Goal: Information Seeking & Learning: Learn about a topic

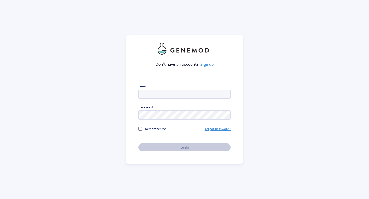
type input "[EMAIL_ADDRESS][DOMAIN_NAME]"
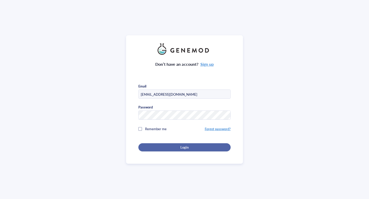
click at [169, 149] on button "Login" at bounding box center [184, 148] width 92 height 8
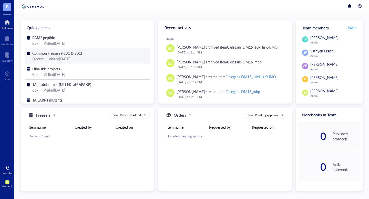
click at [50, 56] on div "Common Freezers (-20C &-80C)" at bounding box center [87, 53] width 110 height 6
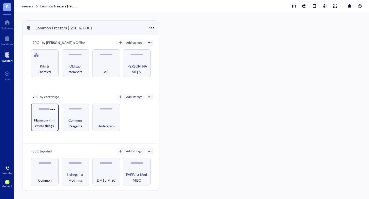
click at [48, 118] on span "Plasmids/Primers/all things nucleic acid" at bounding box center [45, 123] width 23 height 11
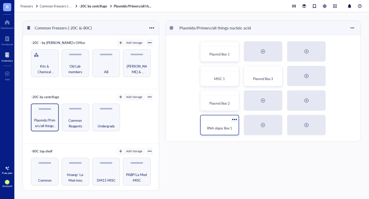
click at [221, 130] on span "RNA oligos Box 1" at bounding box center [219, 128] width 25 height 5
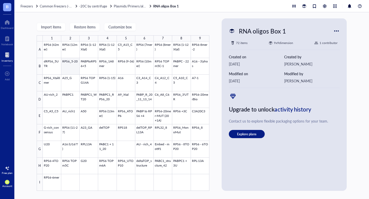
click at [68, 67] on div at bounding box center [126, 117] width 167 height 150
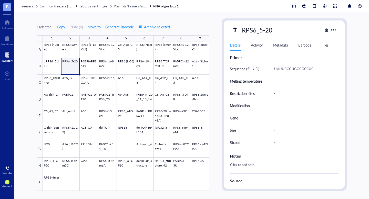
scroll to position [111, 0]
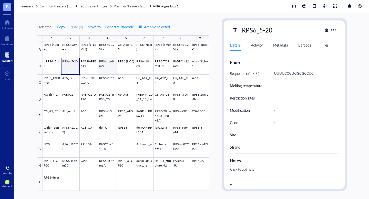
click at [108, 69] on div at bounding box center [126, 117] width 167 height 150
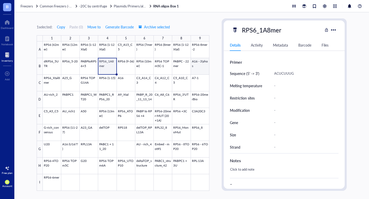
click at [197, 70] on div at bounding box center [126, 117] width 167 height 150
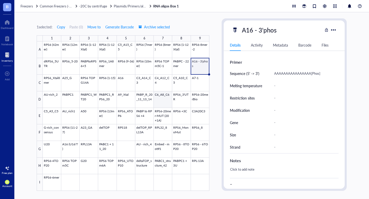
click at [161, 101] on div at bounding box center [126, 117] width 167 height 150
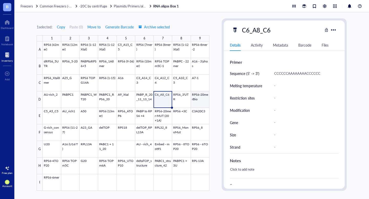
click at [203, 101] on div at bounding box center [126, 117] width 167 height 150
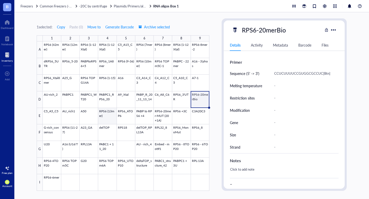
click at [108, 117] on div at bounding box center [126, 117] width 167 height 150
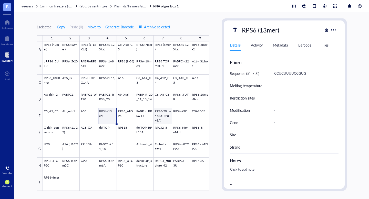
click at [161, 117] on div at bounding box center [126, 117] width 167 height 150
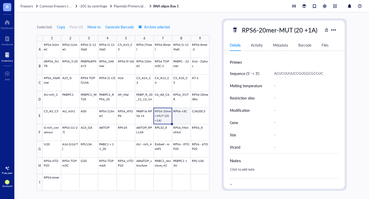
click at [180, 119] on div at bounding box center [126, 117] width 167 height 150
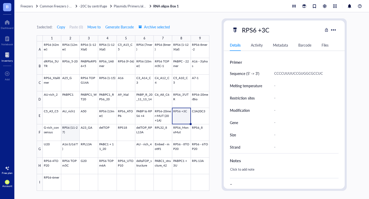
click at [73, 136] on div at bounding box center [126, 117] width 167 height 150
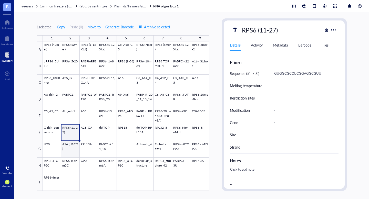
click at [77, 153] on div at bounding box center [126, 117] width 167 height 150
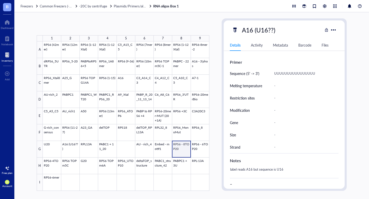
click at [181, 153] on div at bounding box center [126, 117] width 167 height 150
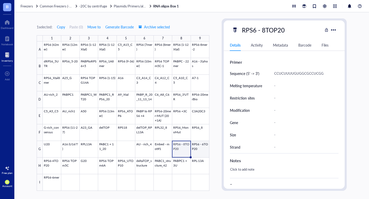
click at [203, 149] on div at bounding box center [126, 117] width 167 height 150
click at [87, 114] on div at bounding box center [126, 117] width 167 height 150
